Goal: Use online tool/utility: Utilize a website feature to perform a specific function

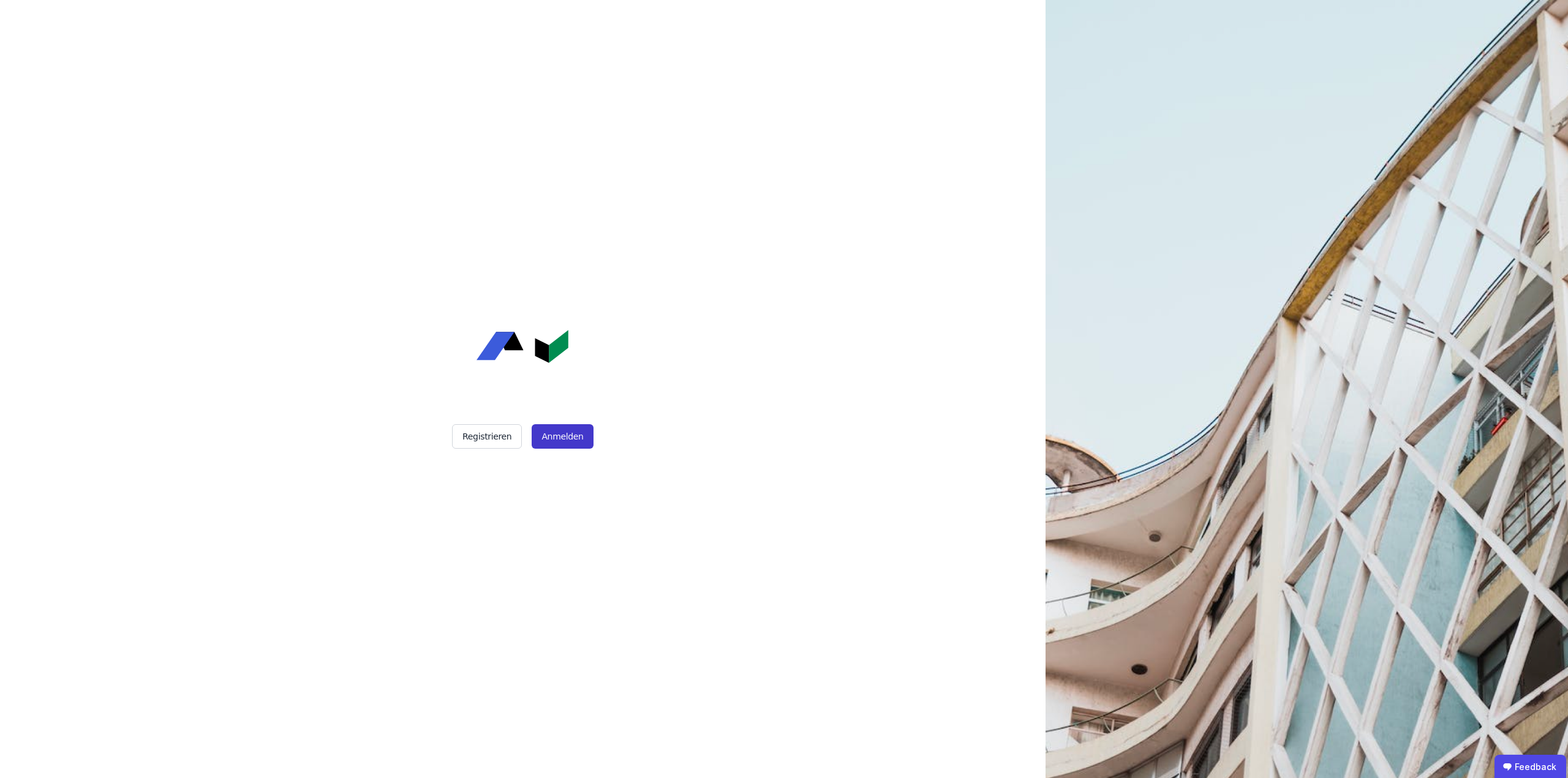
click at [567, 439] on button "Anmelden" at bounding box center [562, 436] width 61 height 24
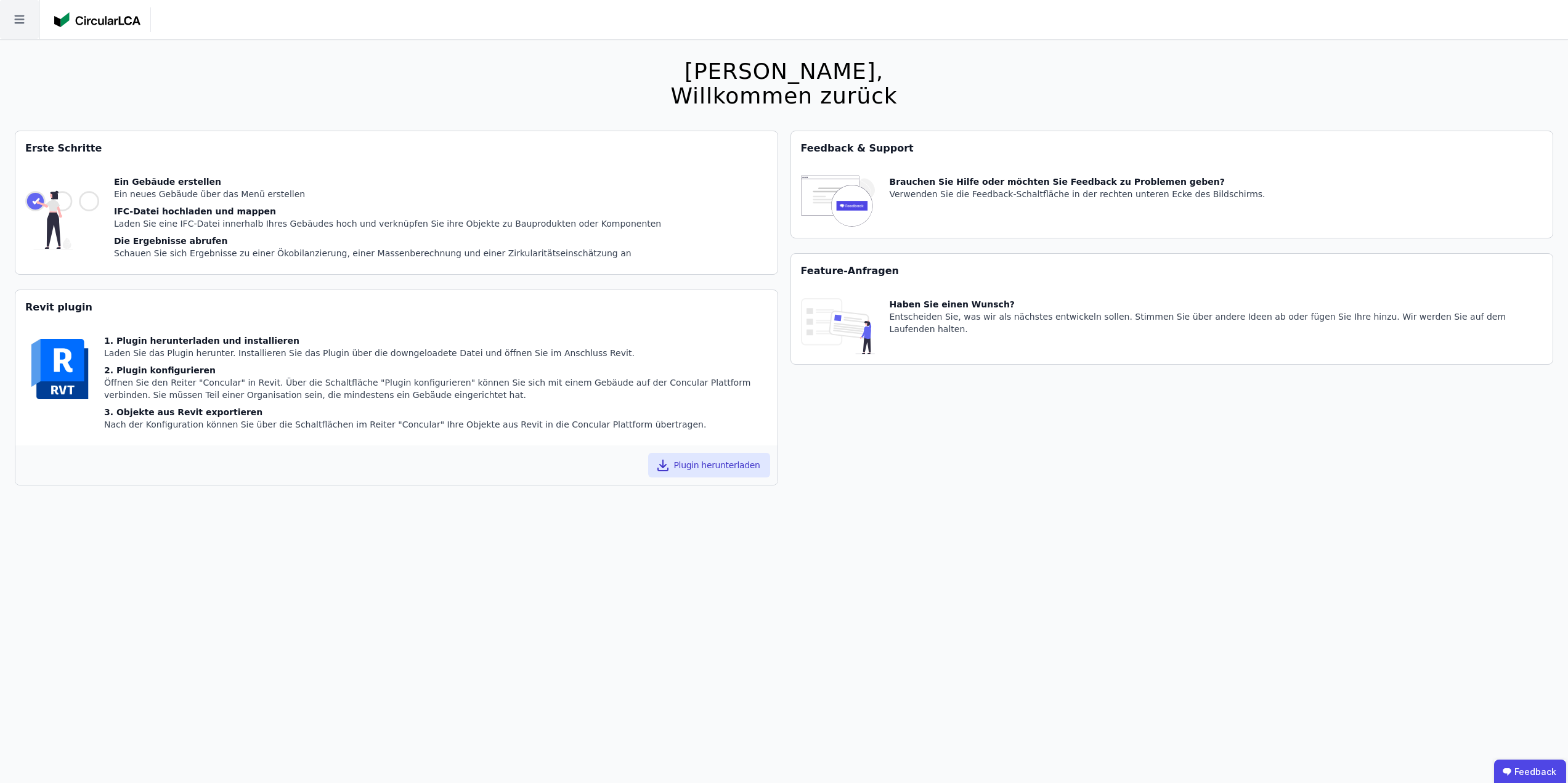
click at [27, 18] on icon at bounding box center [20, 20] width 39 height 39
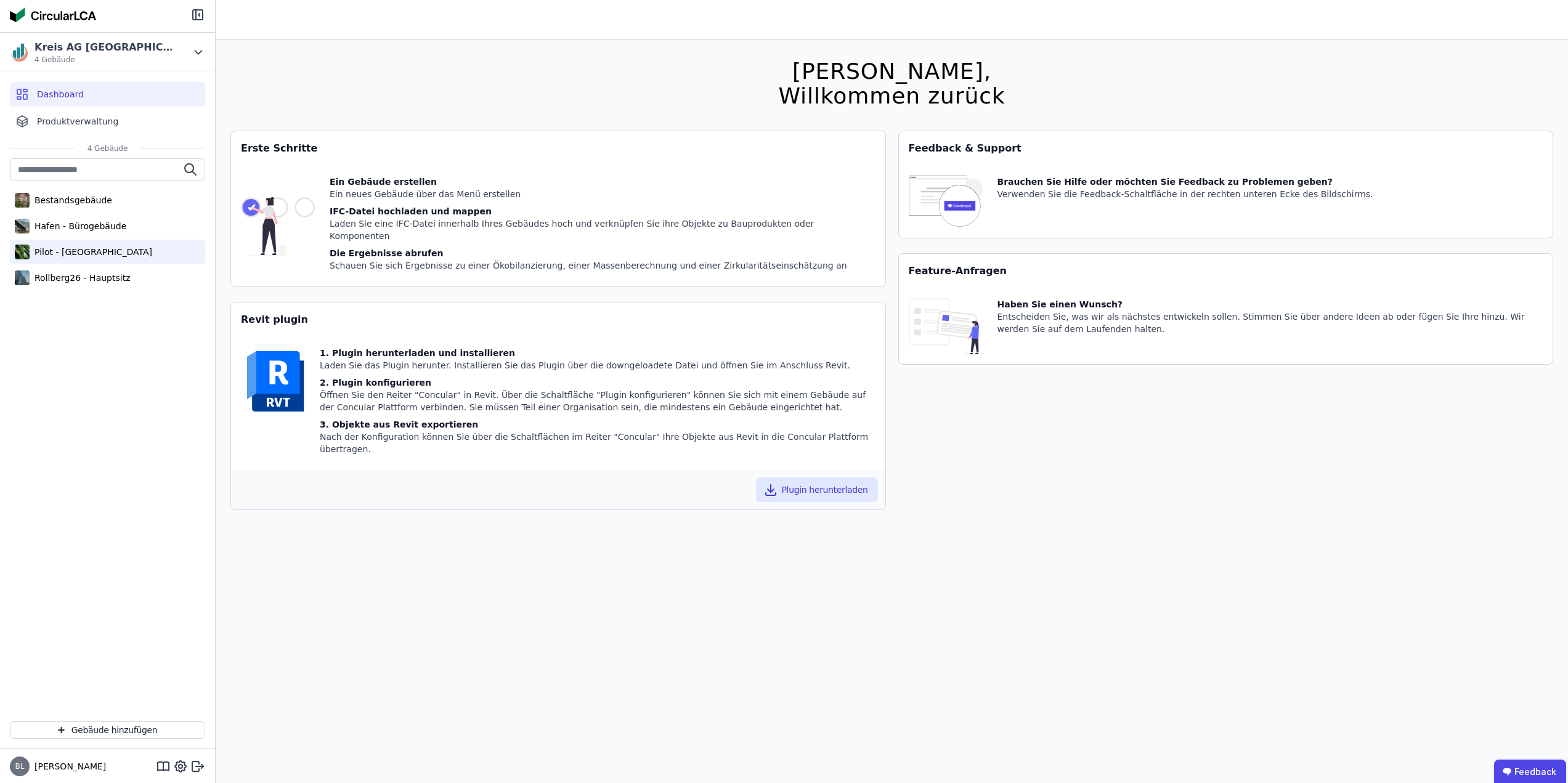
click at [80, 241] on div "Pilot - [GEOGRAPHIC_DATA]" at bounding box center [107, 251] width 195 height 24
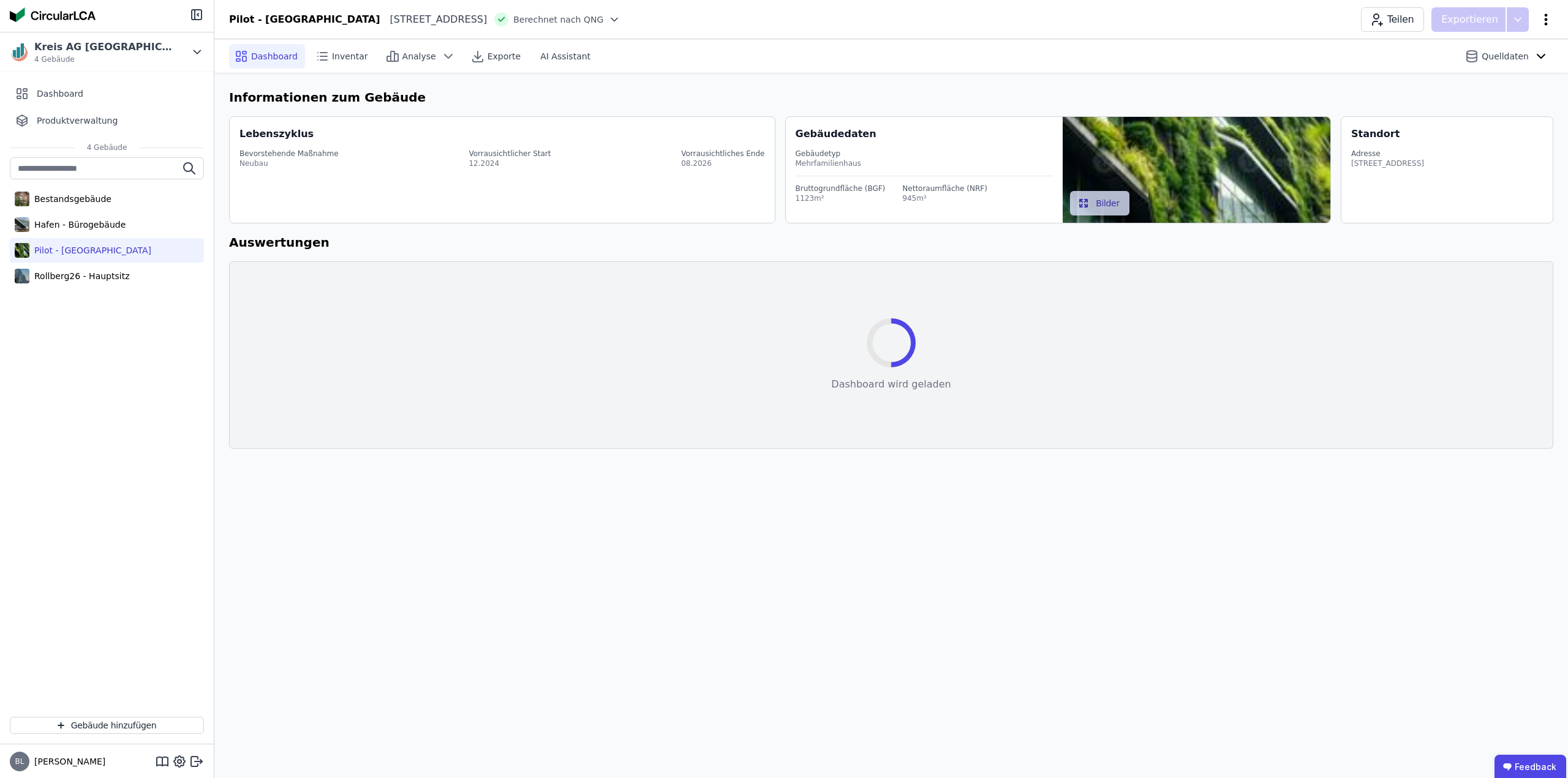
click at [1545, 19] on icon at bounding box center [1546, 19] width 3 height 12
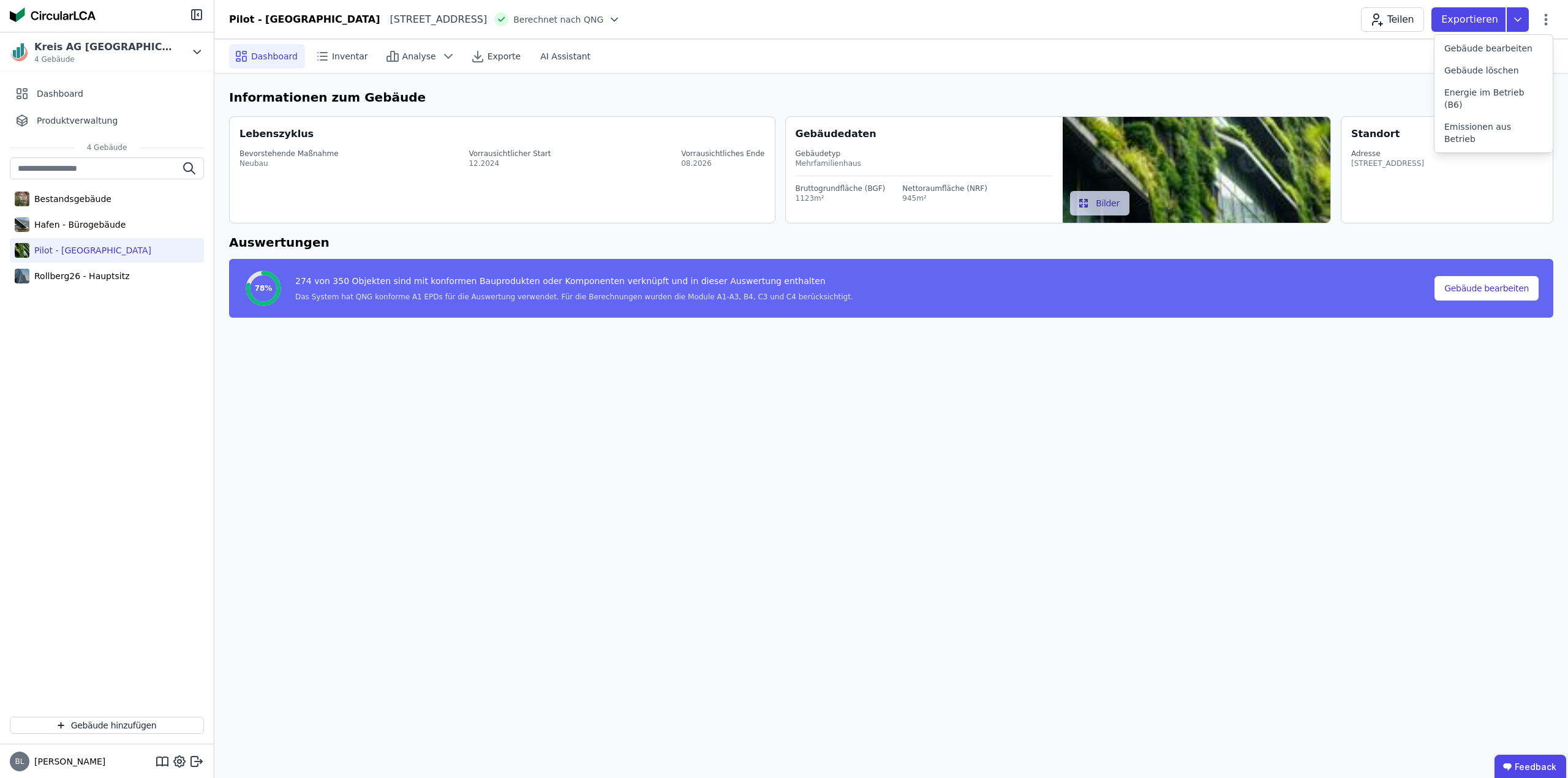
click at [1512, 47] on span "Gebäude bearbeiten" at bounding box center [1488, 48] width 88 height 12
select select "**********"
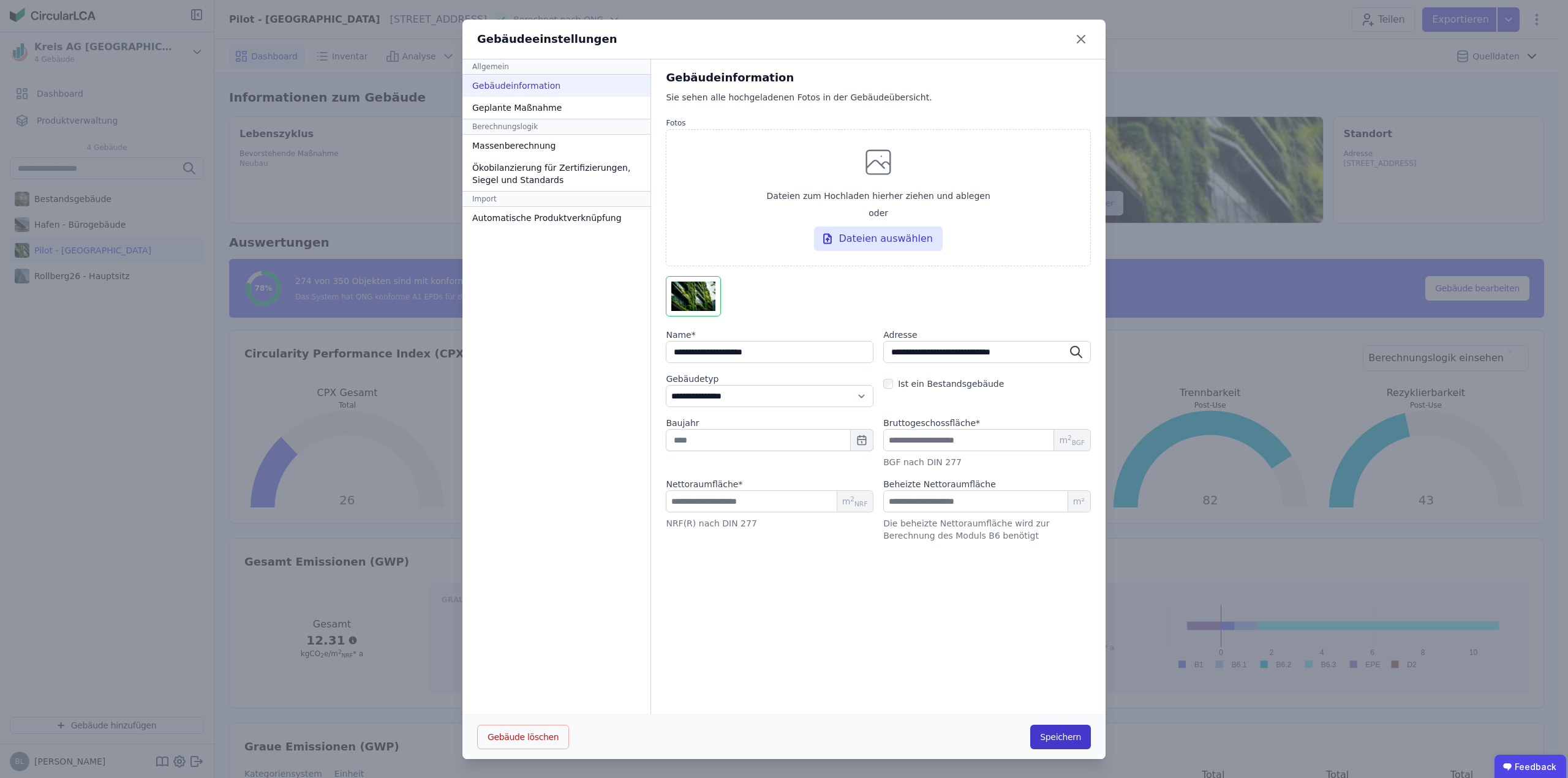
click at [1065, 741] on button "Speichern" at bounding box center [1061, 737] width 61 height 24
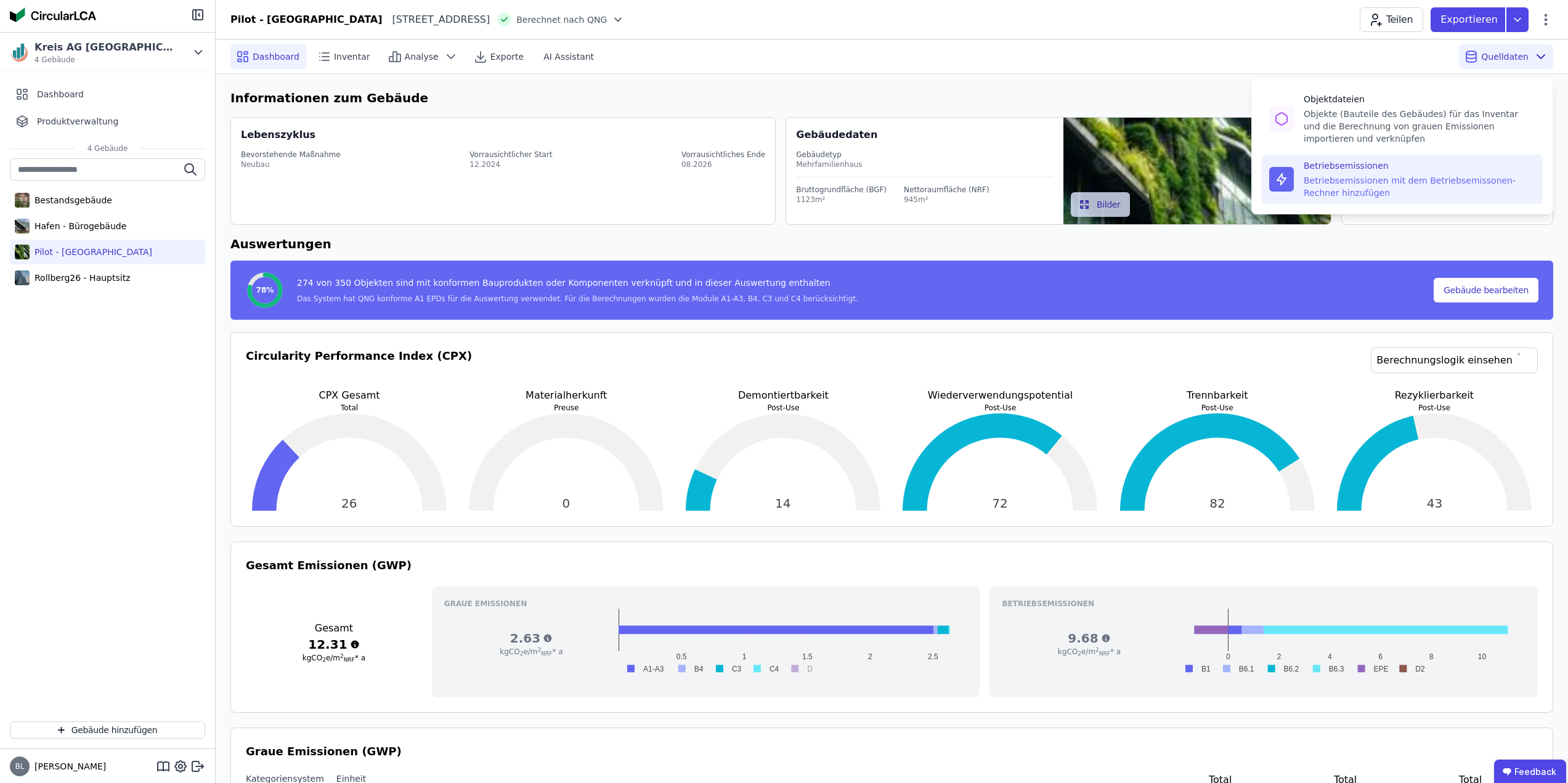
click at [1412, 178] on div "Betriebsemissionen mit dem Betriebsemissonen-Rechner hinzufügen" at bounding box center [1419, 186] width 232 height 24
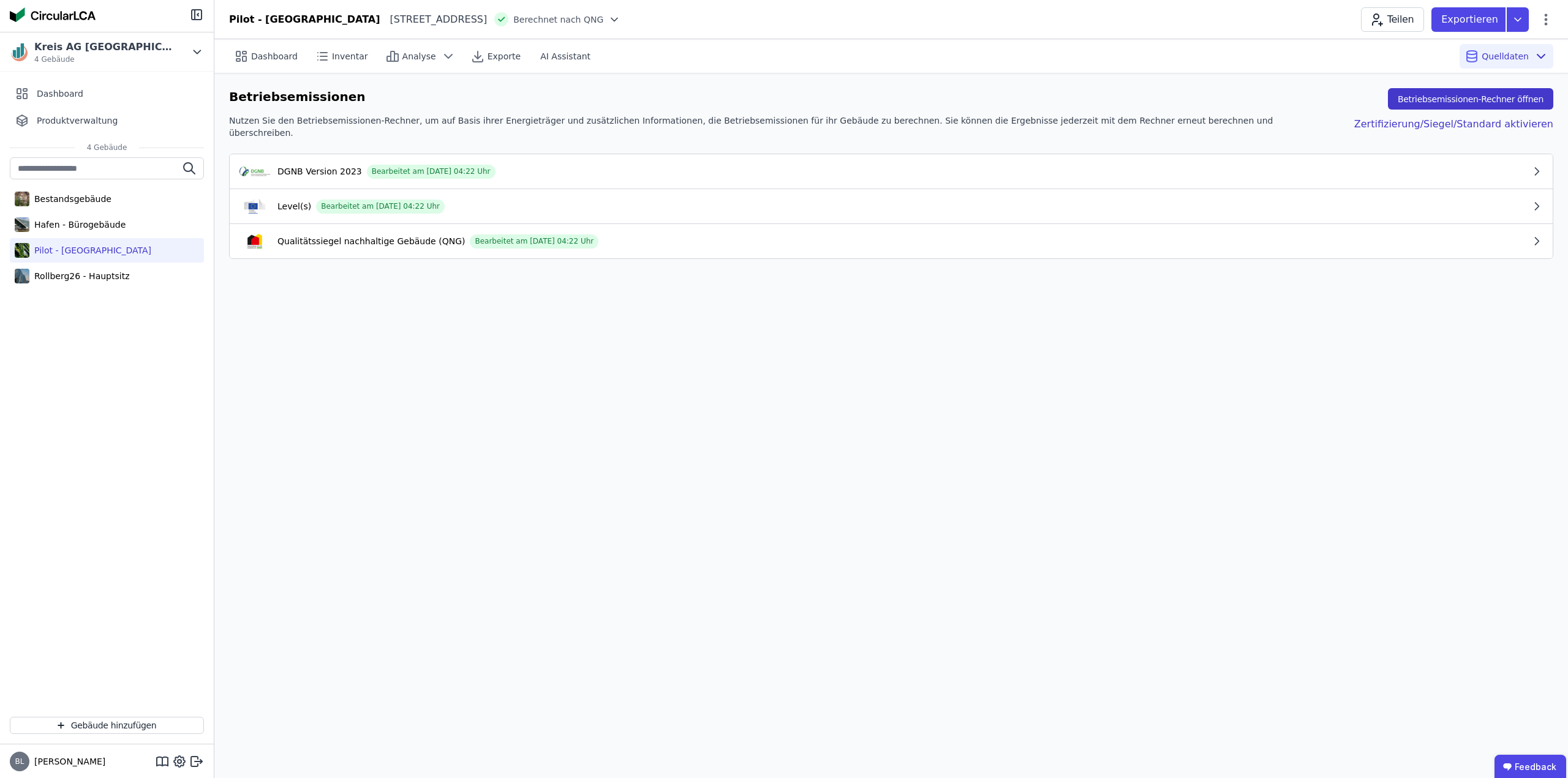
click at [1527, 96] on button "Betriebsemissionen-Rechner öffnen" at bounding box center [1470, 99] width 166 height 22
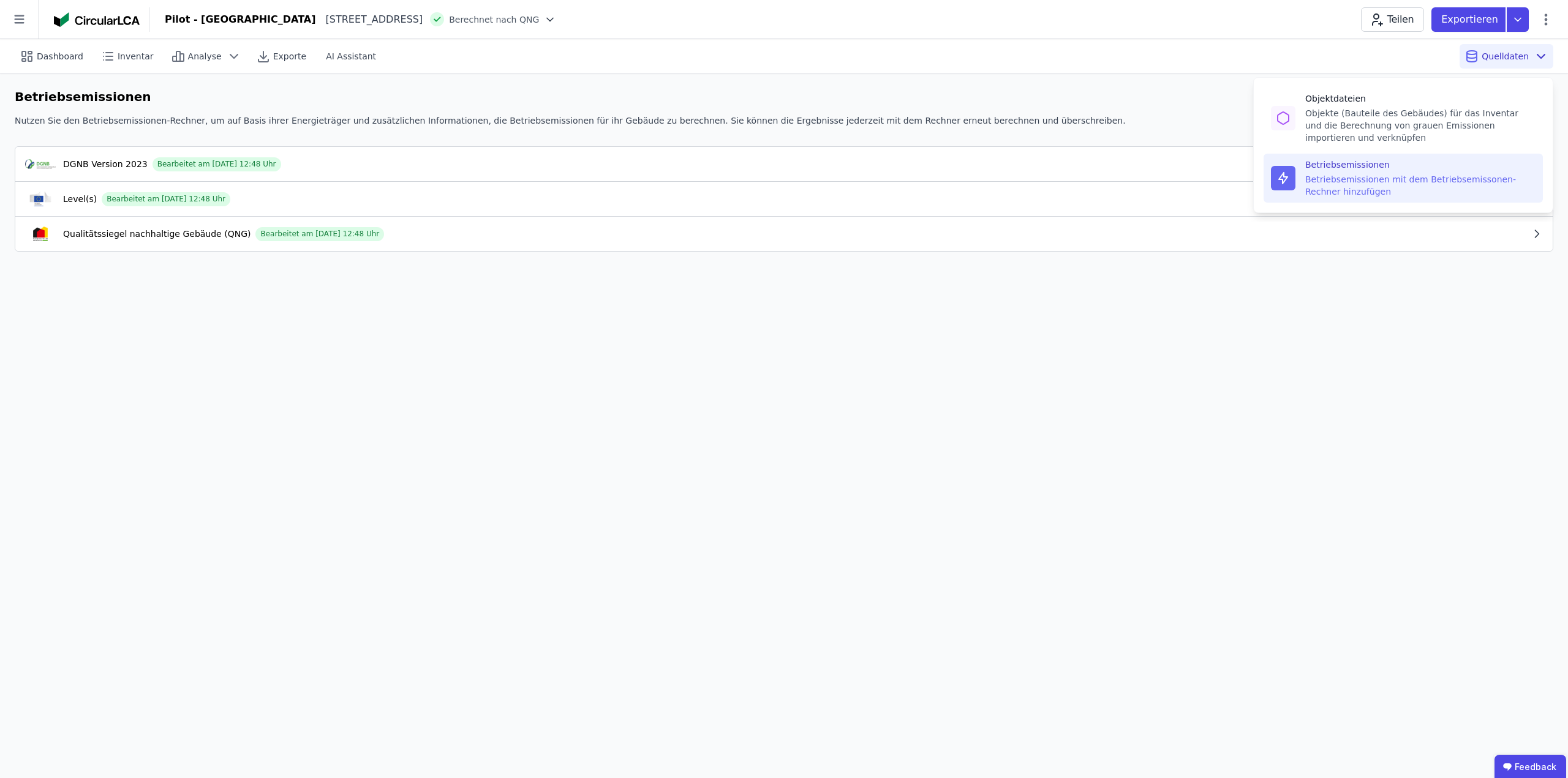
click at [1360, 174] on div "Betriebsemissionen mit dem Betriebsemissonen-Rechner hinzufügen" at bounding box center [1420, 185] width 230 height 24
click at [1189, 68] on div "Dashboard Inventar Analyse Exporte AI Assistant Quelldaten Objektdateien Objekt…" at bounding box center [784, 55] width 1538 height 33
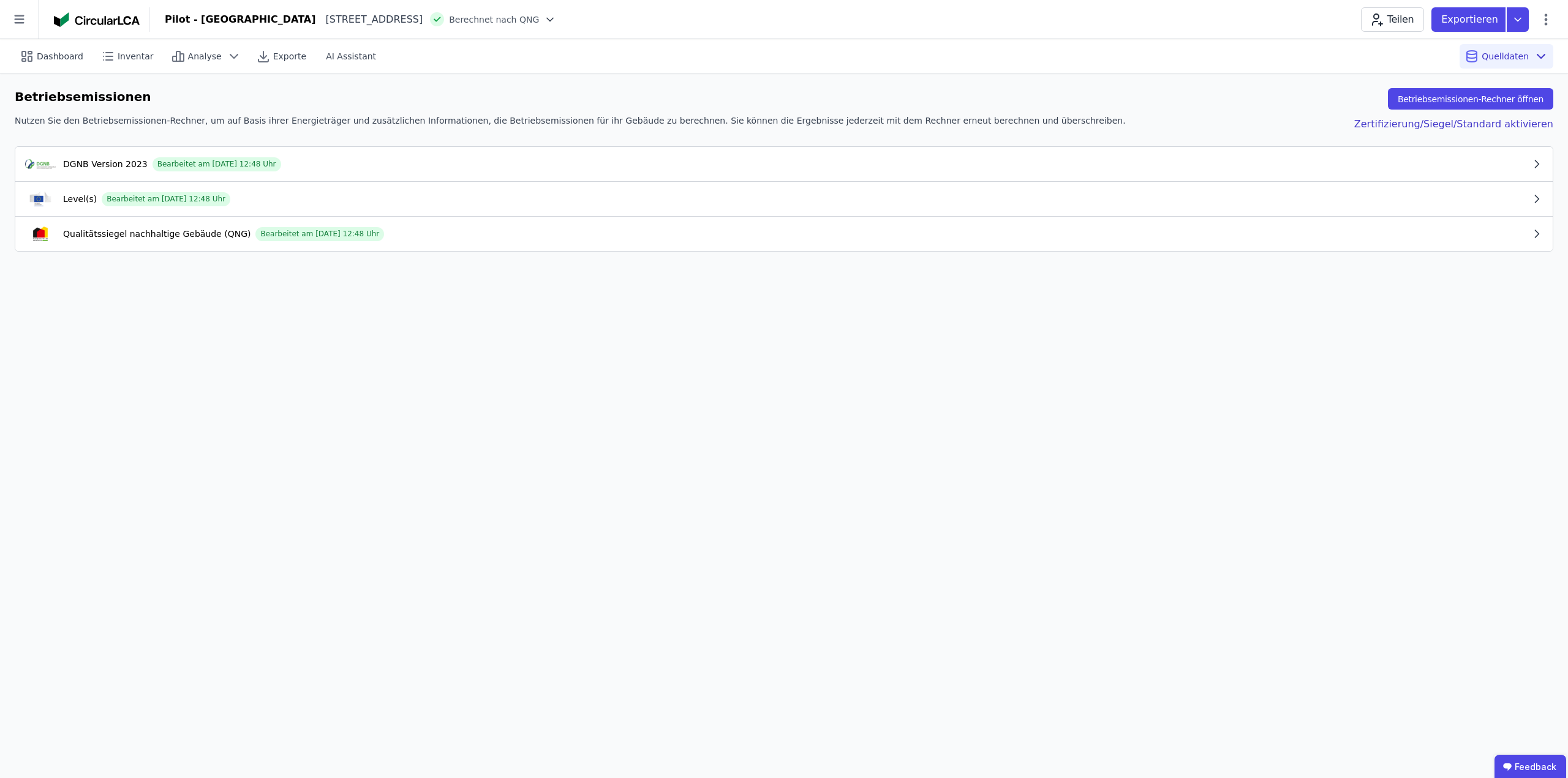
click at [1431, 110] on div "Betriebsemissionen Betriebsemissionen-Rechner öffnen Nutzen Sie den Betriebsemi…" at bounding box center [784, 117] width 1538 height 58
click at [1442, 95] on button "Betriebsemissionen-Rechner öffnen" at bounding box center [1470, 99] width 166 height 22
click at [1471, 94] on button "Betriebsemissionen-Rechner öffnen" at bounding box center [1470, 99] width 166 height 22
click at [1448, 97] on button "Betriebsemissionen-Rechner öffnen" at bounding box center [1470, 99] width 166 height 22
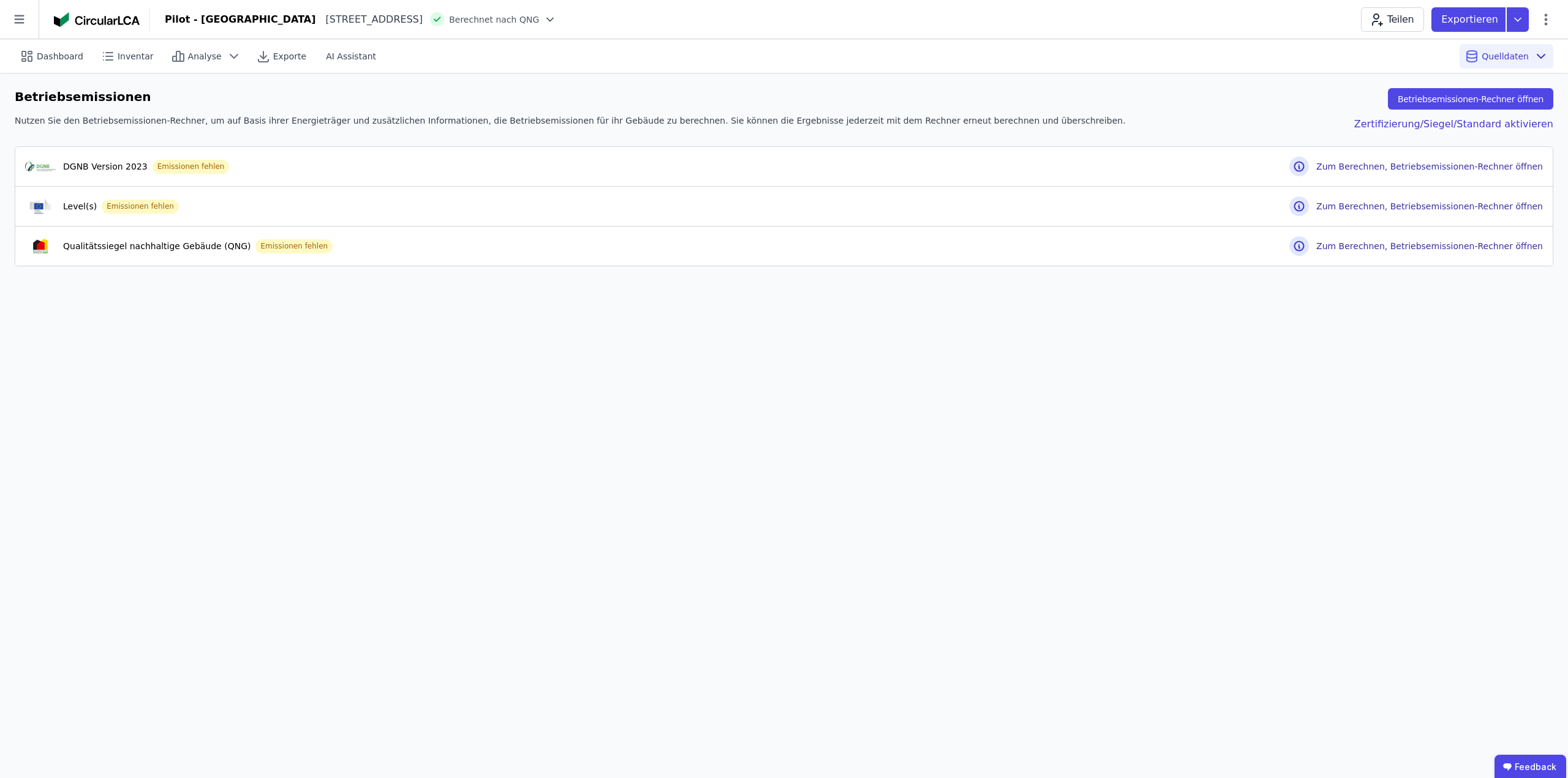
click at [1068, 127] on div "Nutzen Sie den Betriebsemissionen-Rechner, um auf Basis ihrer Energieträger und…" at bounding box center [784, 123] width 1538 height 17
click at [1491, 100] on button "Betriebsemissionen-Rechner öffnen" at bounding box center [1470, 99] width 166 height 22
